Goal: Task Accomplishment & Management: Manage account settings

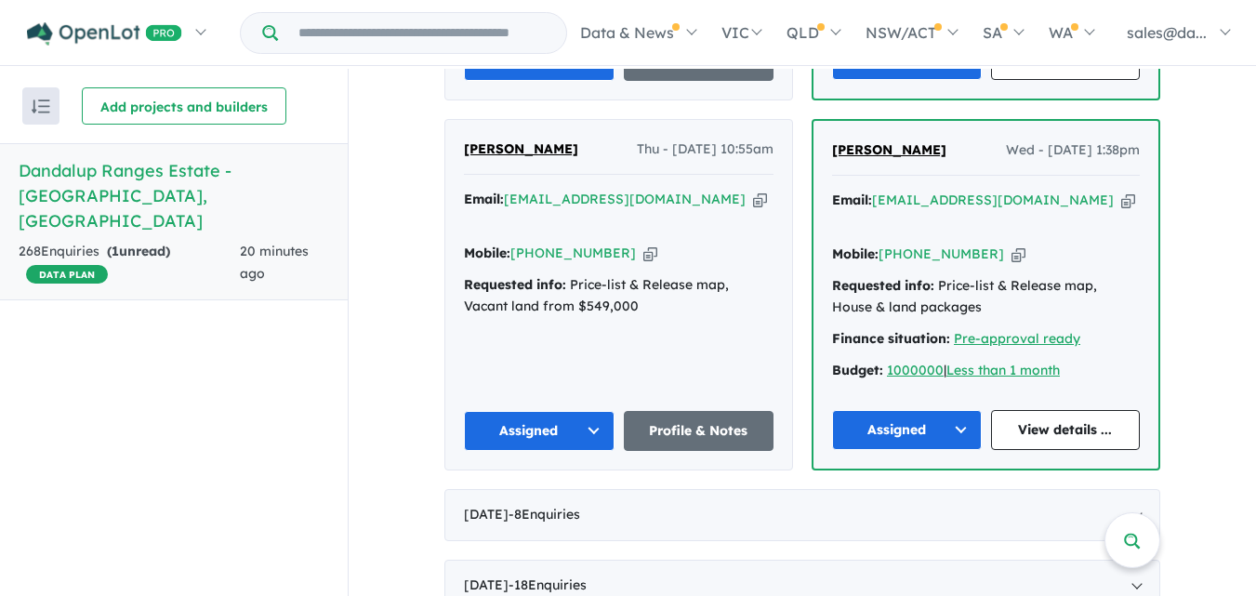
scroll to position [1527, 0]
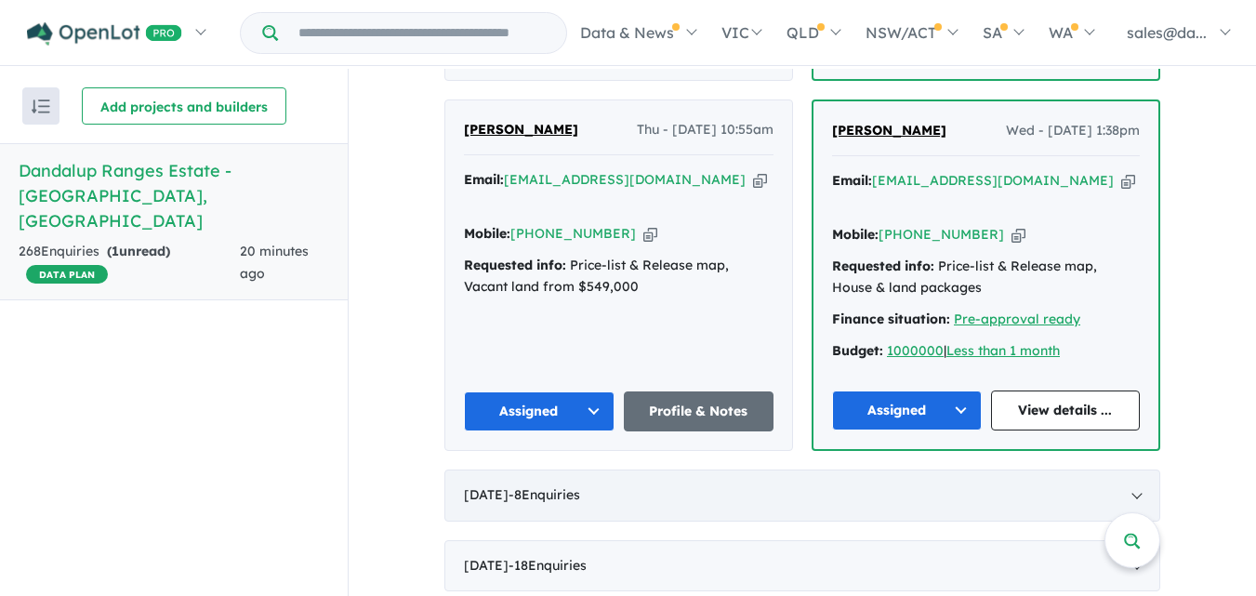
click at [1139, 469] on div "[DATE] - 8 Enquir ies ( 0 unread)" at bounding box center [802, 495] width 716 height 52
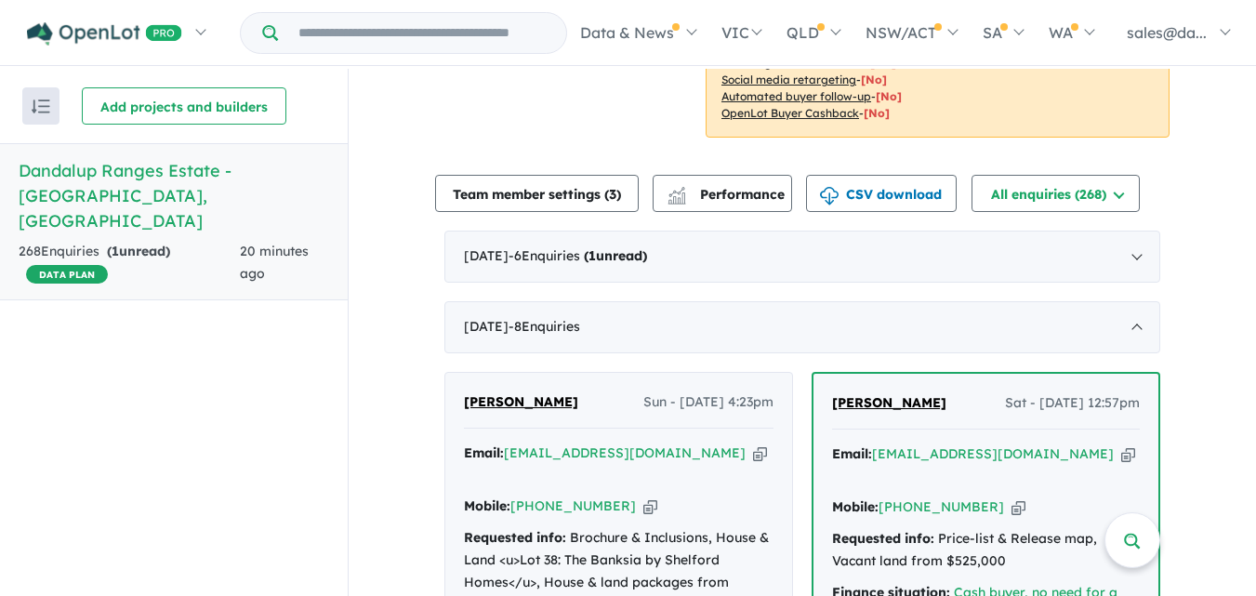
scroll to position [530, 0]
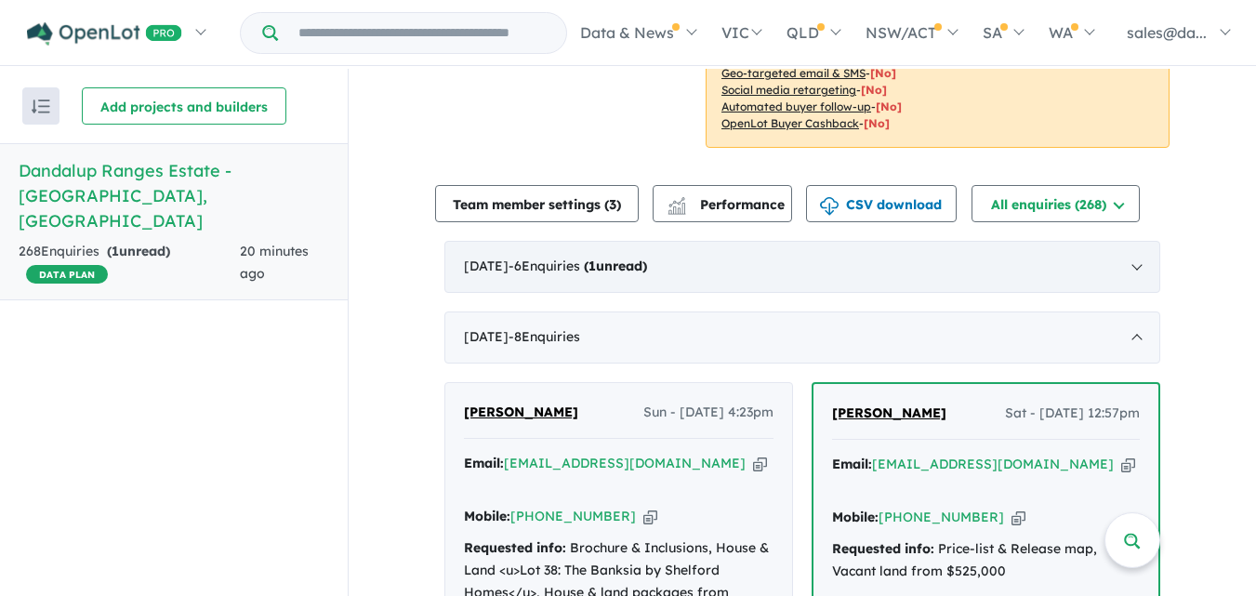
click at [1140, 241] on div "[DATE] - 6 Enquir ies ( 1 unread)" at bounding box center [802, 267] width 716 height 52
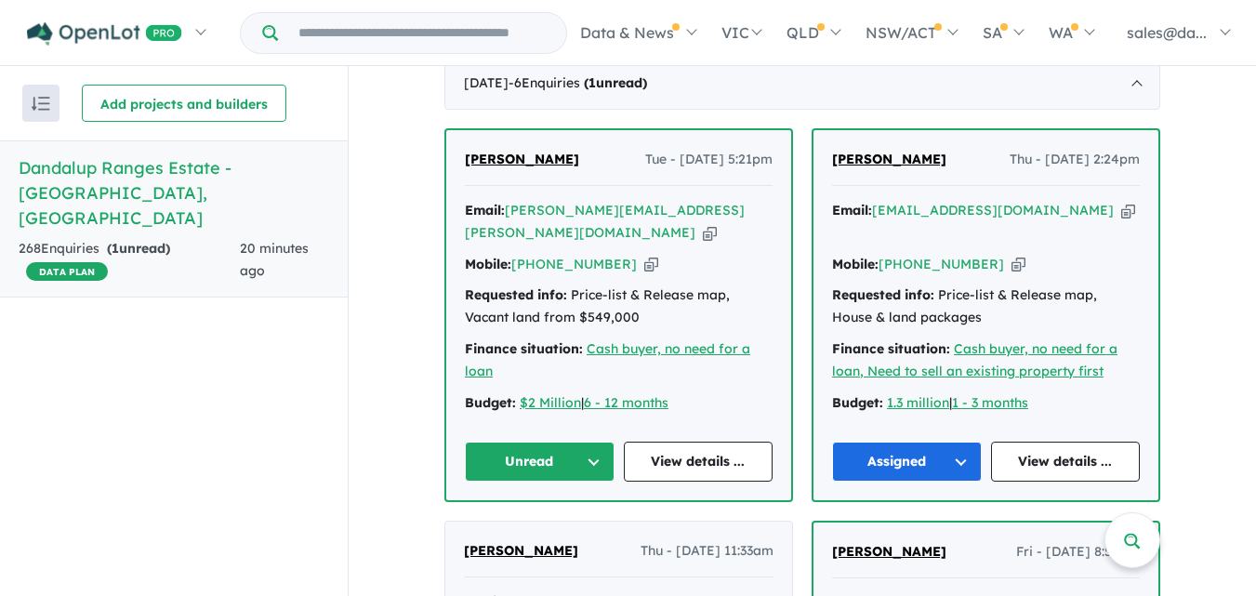
scroll to position [691, 0]
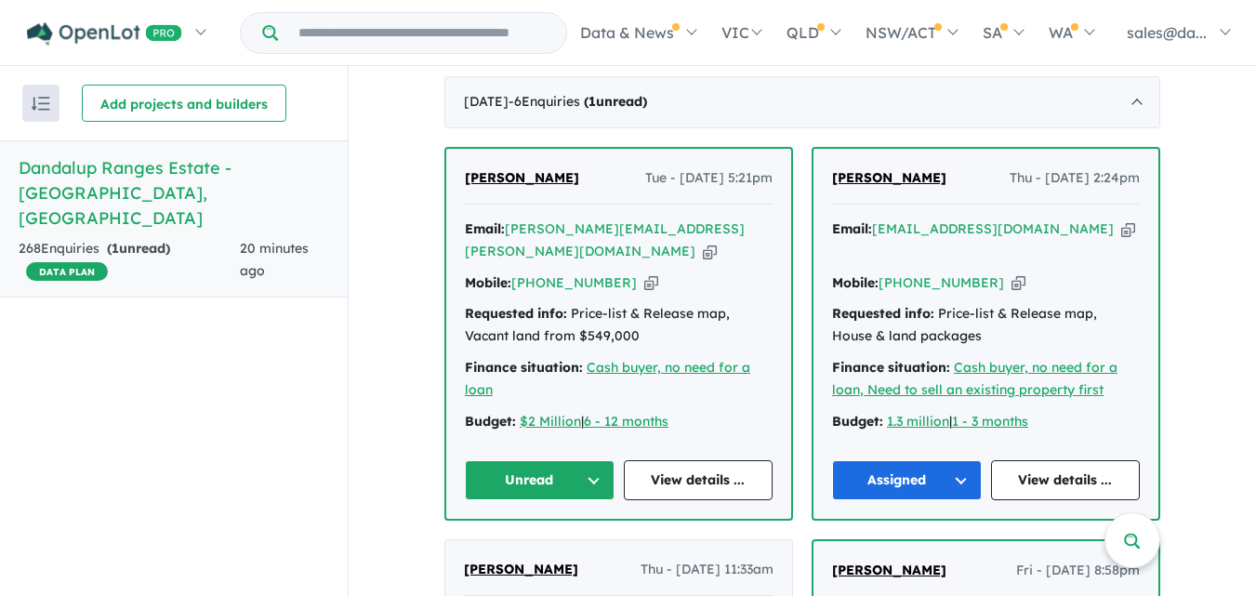
click at [595, 460] on button "Unread" at bounding box center [540, 480] width 150 height 40
click at [528, 546] on button "Assigned" at bounding box center [547, 567] width 162 height 43
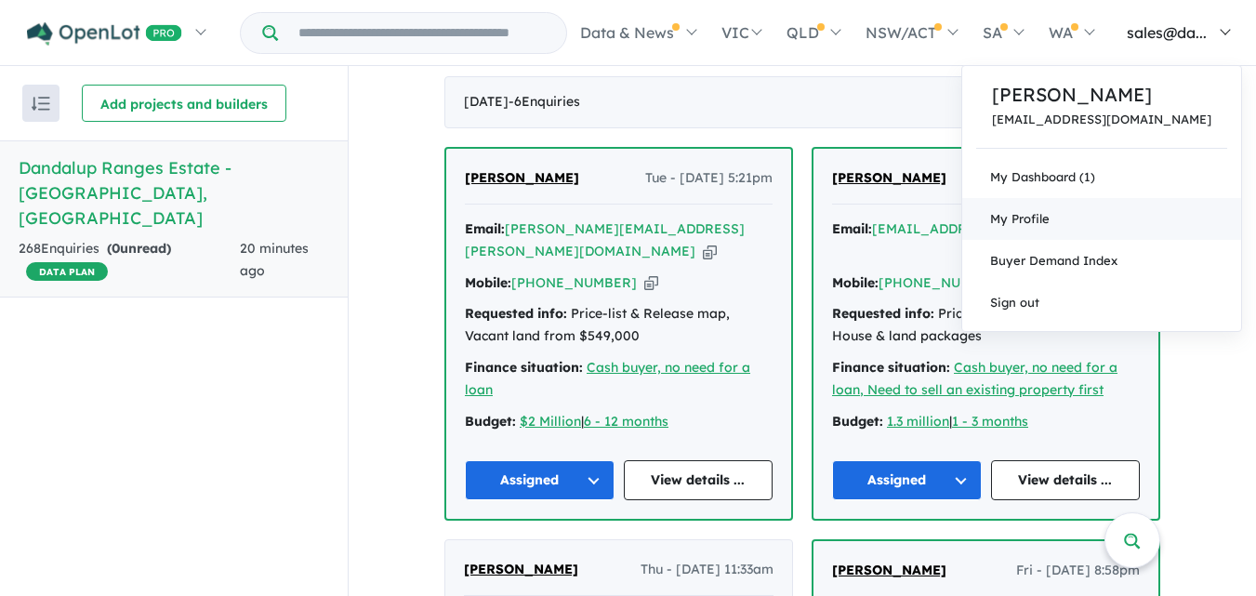
click at [1049, 216] on span "My Profile" at bounding box center [1019, 218] width 59 height 15
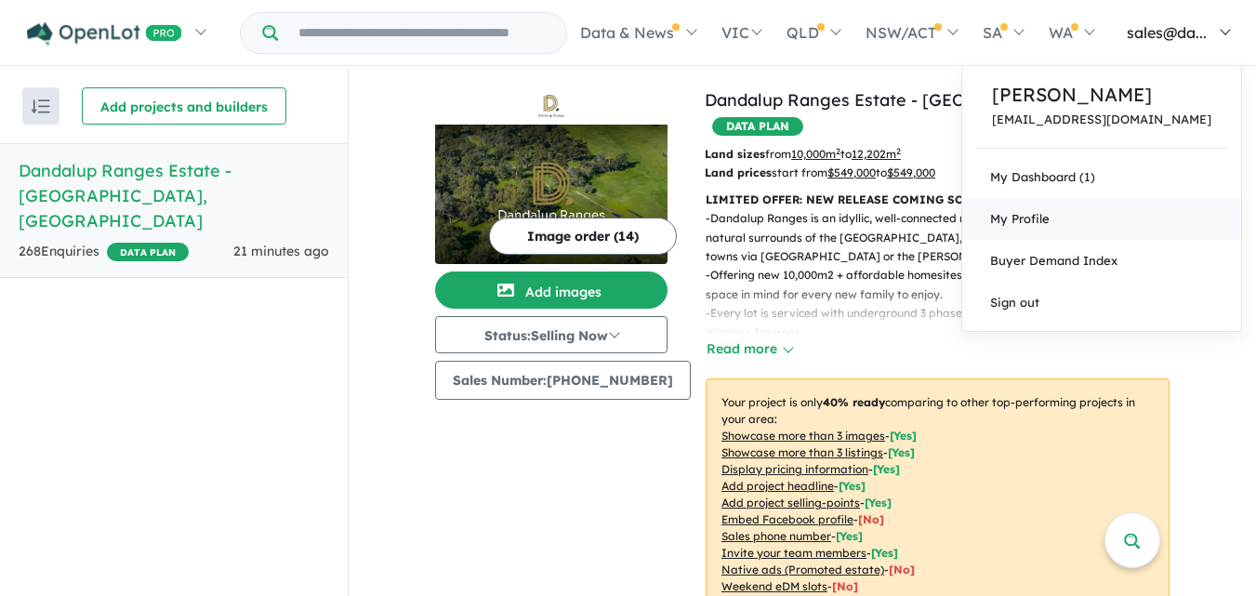
click at [1084, 202] on link "My Profile" at bounding box center [1101, 219] width 279 height 42
click at [1079, 285] on link "Sign out" at bounding box center [1101, 303] width 279 height 42
